Goal: Information Seeking & Learning: Learn about a topic

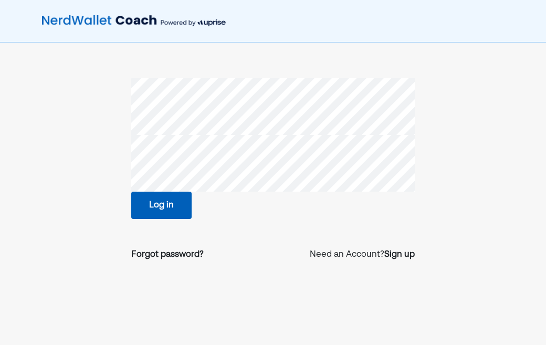
click at [173, 205] on button "Log in" at bounding box center [161, 205] width 60 height 27
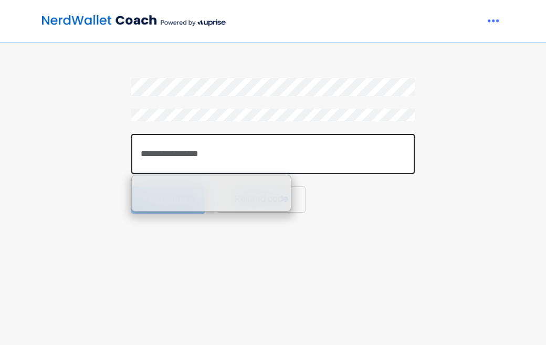
click at [181, 151] on input "number" at bounding box center [272, 154] width 283 height 40
paste input "******"
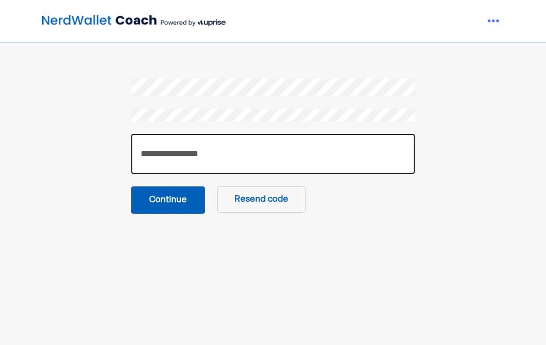
type input "******"
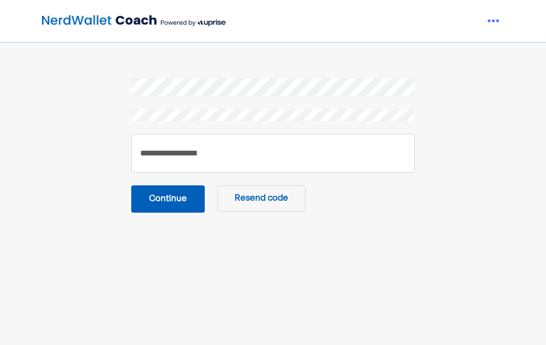
click at [107, 263] on main "****** Continue Resend code" at bounding box center [273, 232] width 382 height 309
click at [183, 196] on button "Continue" at bounding box center [167, 198] width 73 height 27
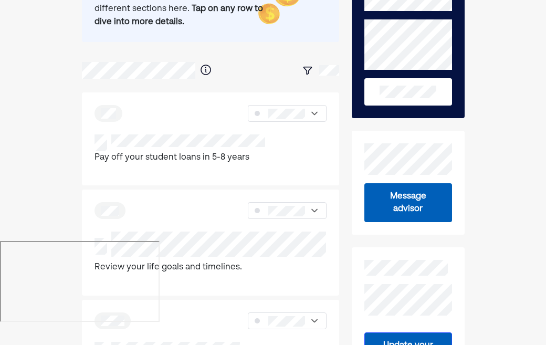
scroll to position [104, 0]
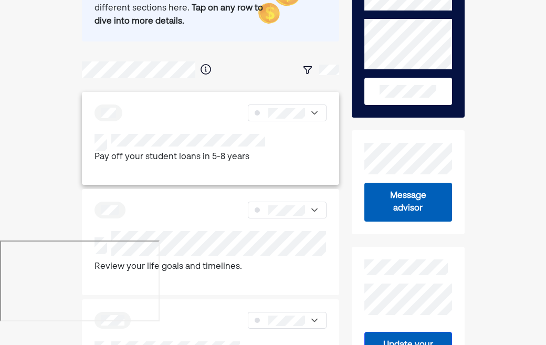
click at [191, 130] on div "Pay off your student loans in 5-8 years" at bounding box center [211, 138] width 258 height 93
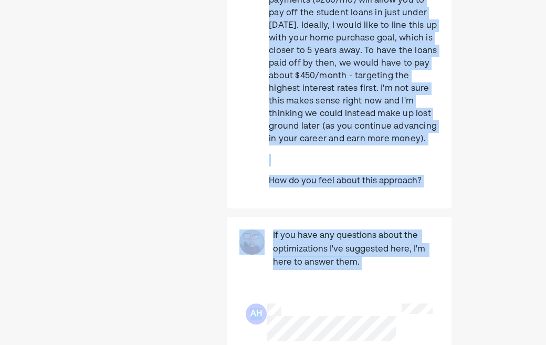
scroll to position [339, 0]
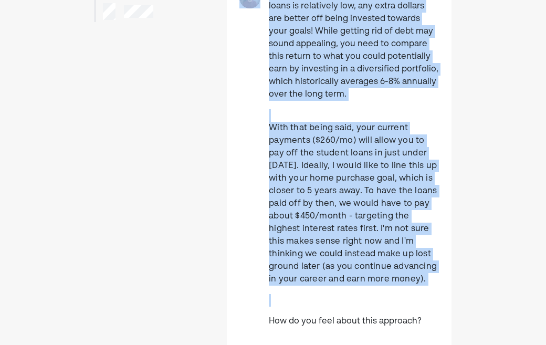
scroll to position [0, 0]
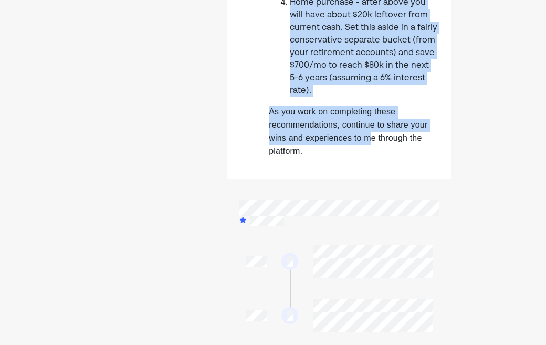
scroll to position [578, 0]
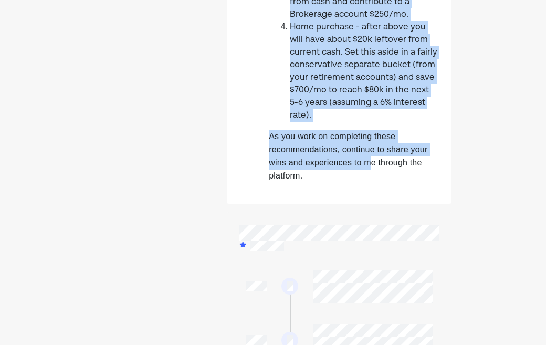
click at [382, 132] on span "As you work on completing these recommendations, continue to share your wins an…" at bounding box center [348, 156] width 159 height 48
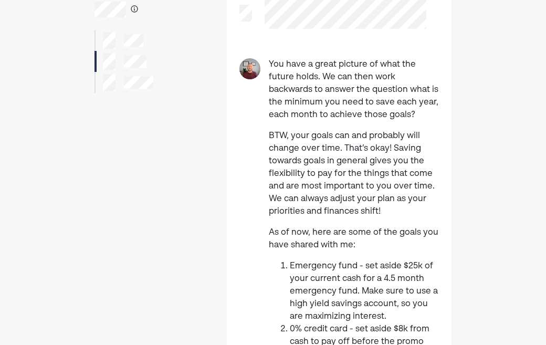
scroll to position [0, 0]
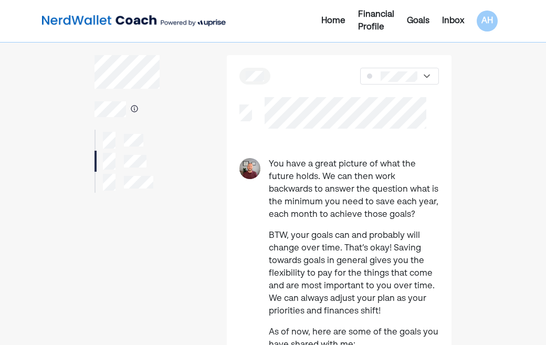
copy div "Lor ipsu d sitam consect ad elit sed doeius tempo. In utl etdo magn aliquaeni a…"
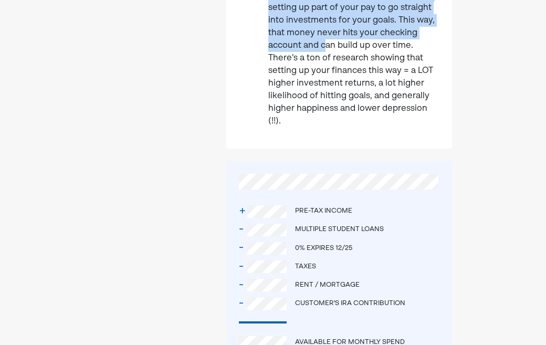
scroll to position [510, 0]
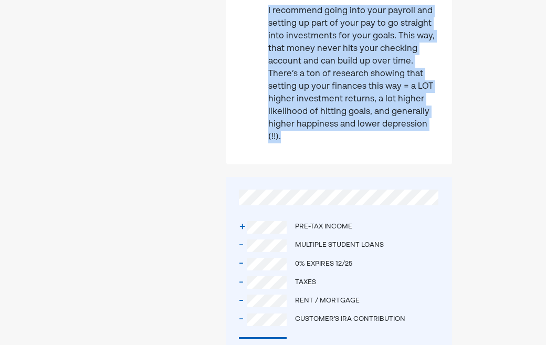
drag, startPoint x: 437, startPoint y: 89, endPoint x: 315, endPoint y: 149, distance: 135.9
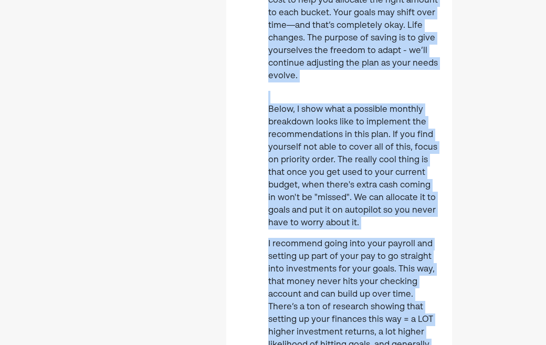
scroll to position [0, 0]
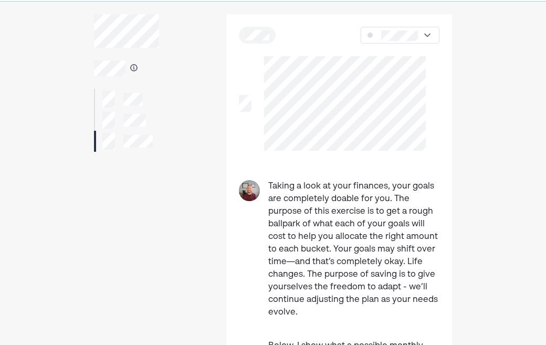
scroll to position [40, 0]
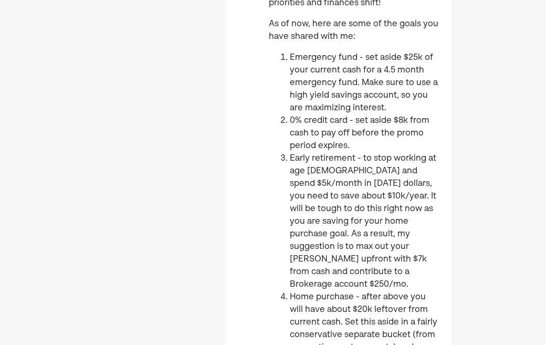
scroll to position [387, 0]
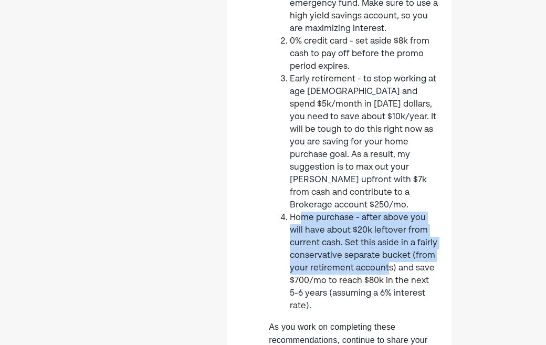
drag, startPoint x: 297, startPoint y: 208, endPoint x: 382, endPoint y: 250, distance: 95.1
click at [382, 250] on li "Home purchase - after above you will have about $20k leftover from current cash…" at bounding box center [364, 262] width 149 height 101
click at [379, 248] on li "Home purchase - after above you will have about $20k leftover from current cash…" at bounding box center [364, 262] width 149 height 101
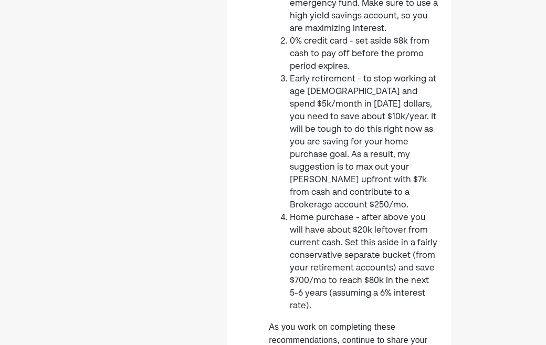
drag, startPoint x: 294, startPoint y: 205, endPoint x: 451, endPoint y: 284, distance: 175.8
copy li "Home purchase - after above you will have about $20k leftover from current cash…"
